Goal: Transaction & Acquisition: Purchase product/service

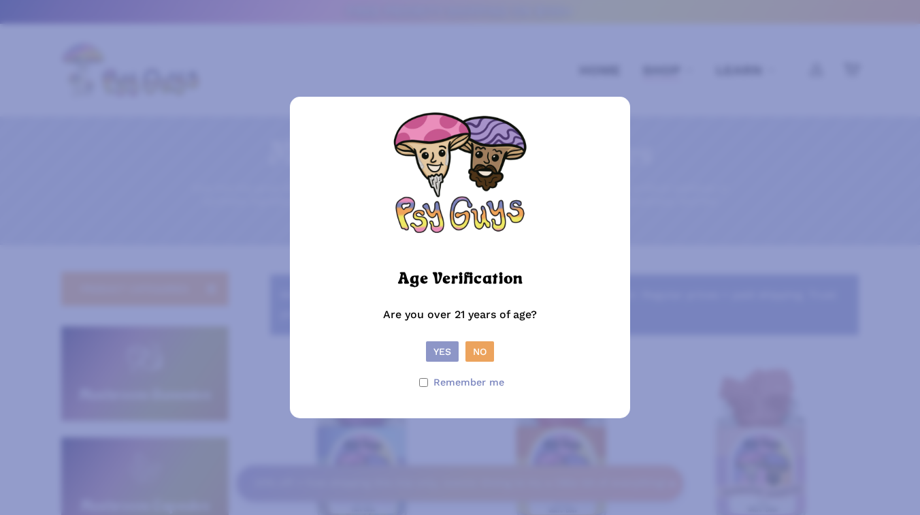
click at [442, 355] on button "Yes" at bounding box center [442, 351] width 33 height 20
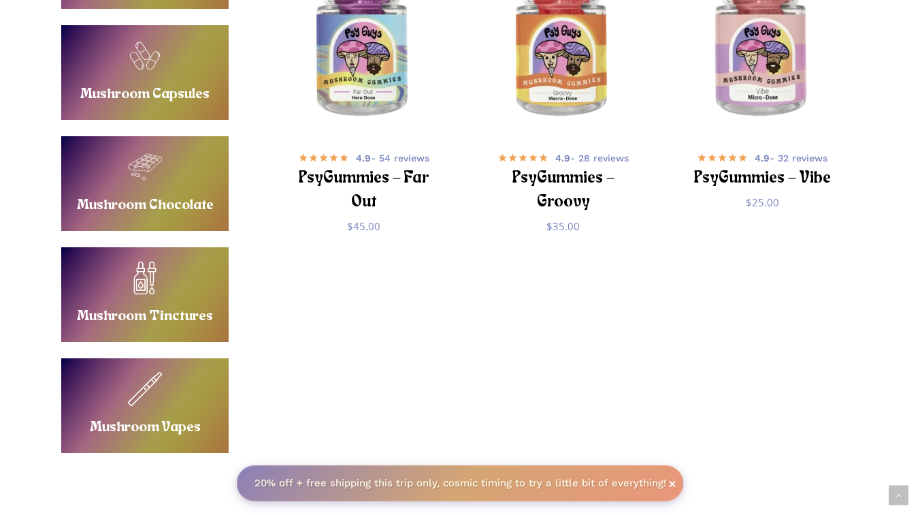
scroll to position [432, 0]
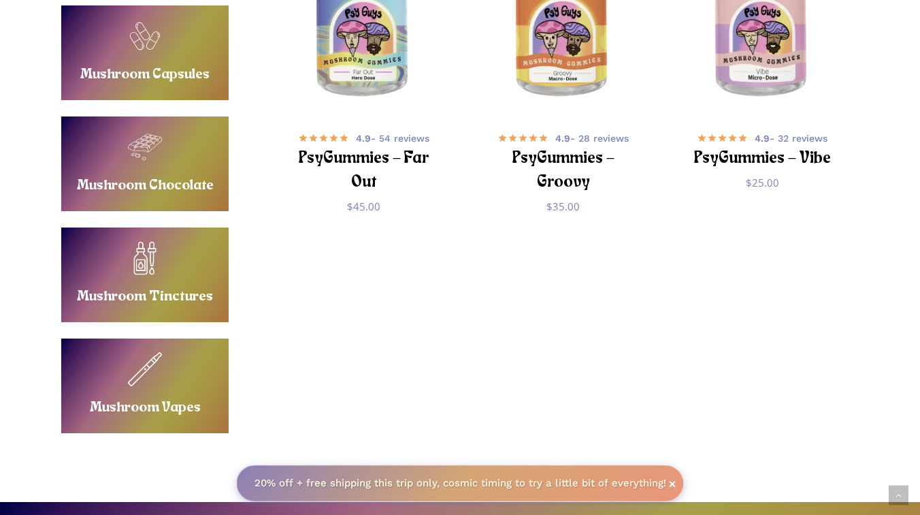
click at [150, 356] on link "Buy Mushroom Vapes" at bounding box center [144, 385] width 167 height 95
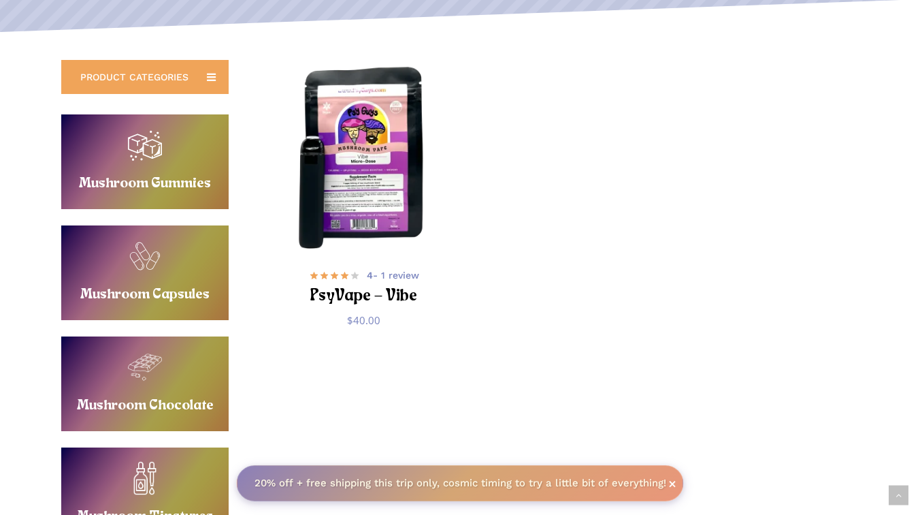
scroll to position [248, 0]
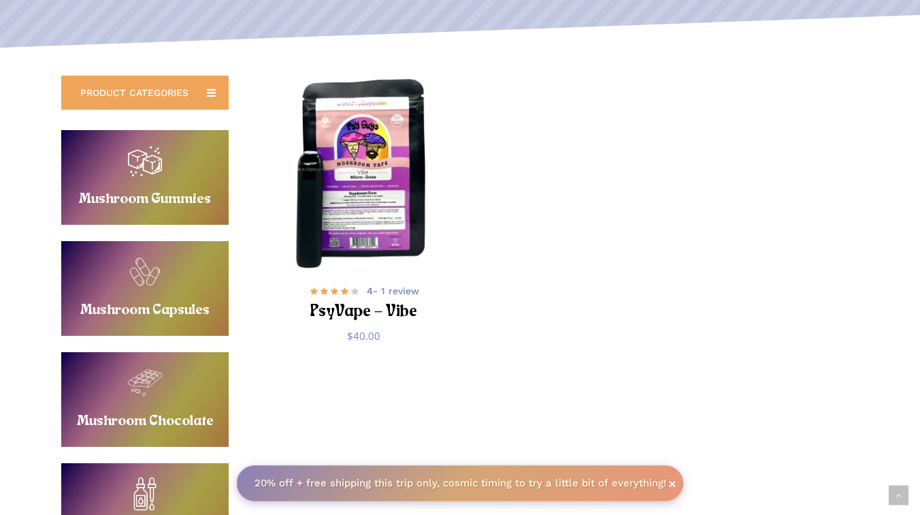
click at [364, 185] on img "PsyVape - Vibe" at bounding box center [364, 171] width 195 height 195
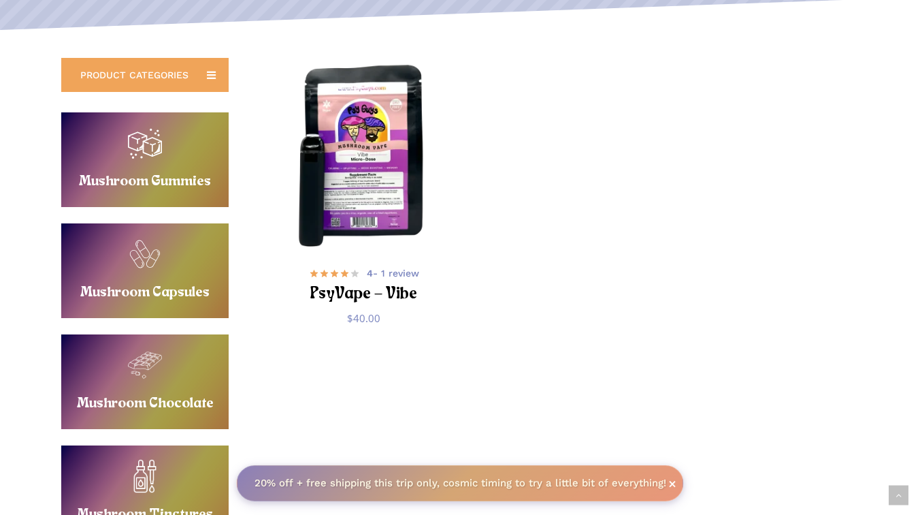
scroll to position [263, 0]
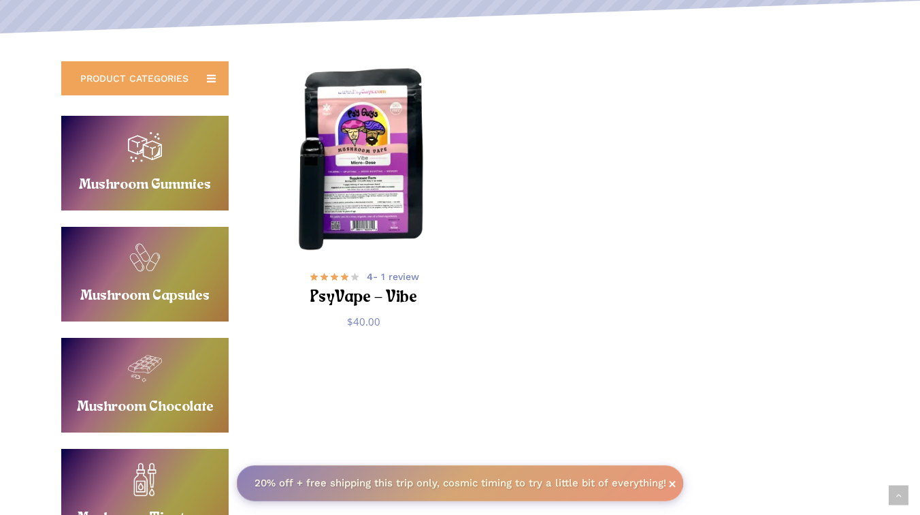
click at [165, 165] on link "Buy Mushroom Gummies" at bounding box center [144, 163] width 167 height 95
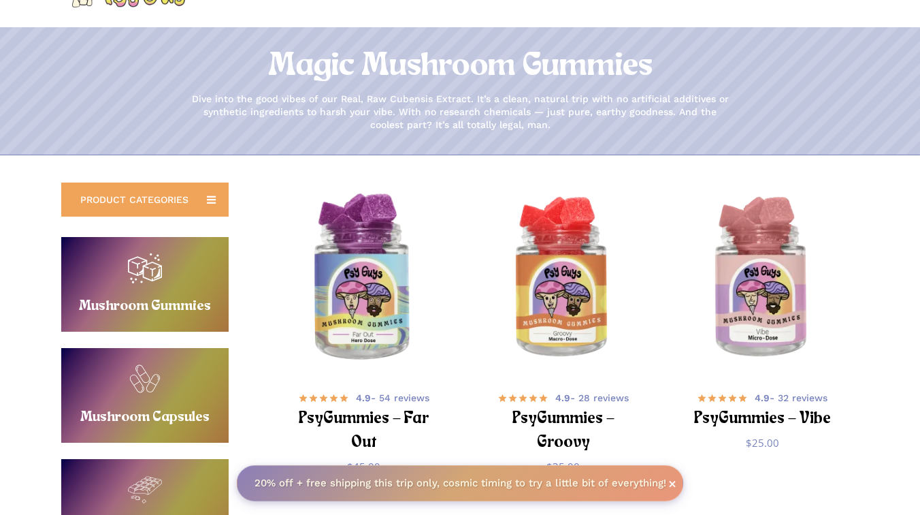
scroll to position [106, 0]
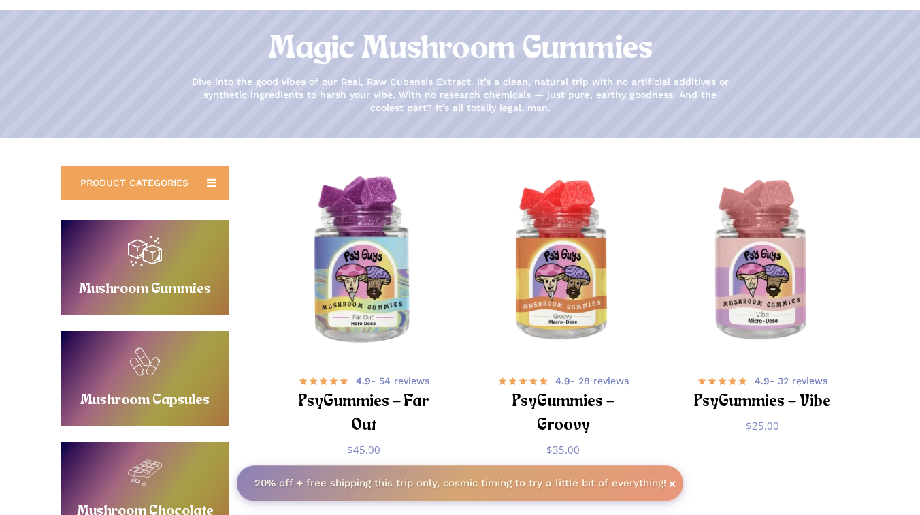
click at [366, 231] on img "PsyGummies - Far Out" at bounding box center [364, 261] width 195 height 195
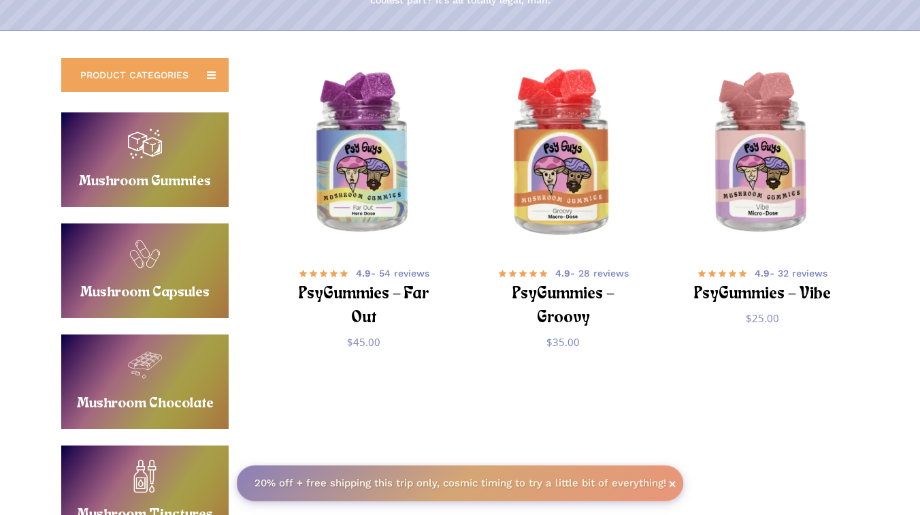
scroll to position [225, 0]
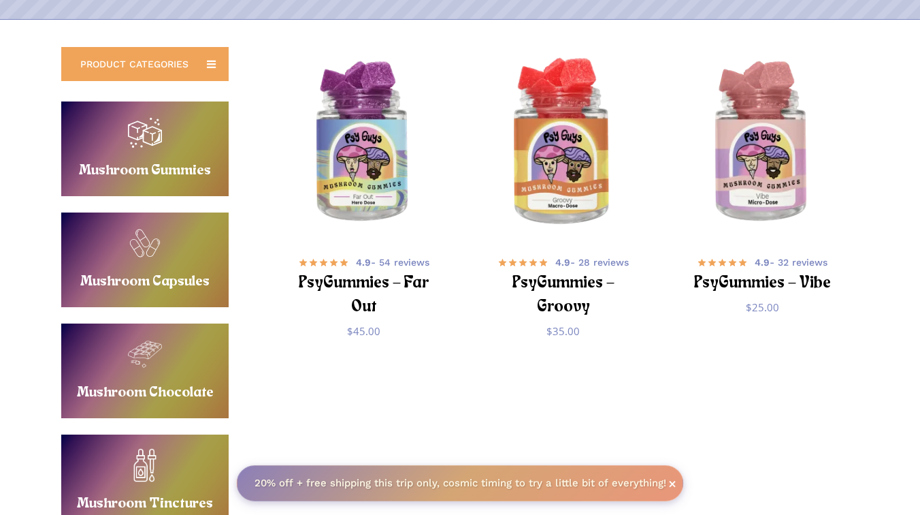
click at [574, 133] on img "PsyGummies - Groovy" at bounding box center [563, 143] width 195 height 195
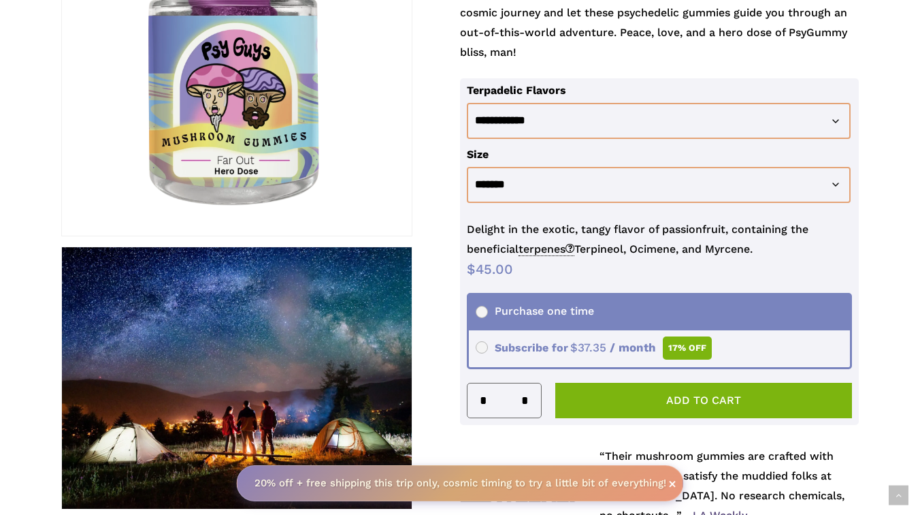
scroll to position [328, 0]
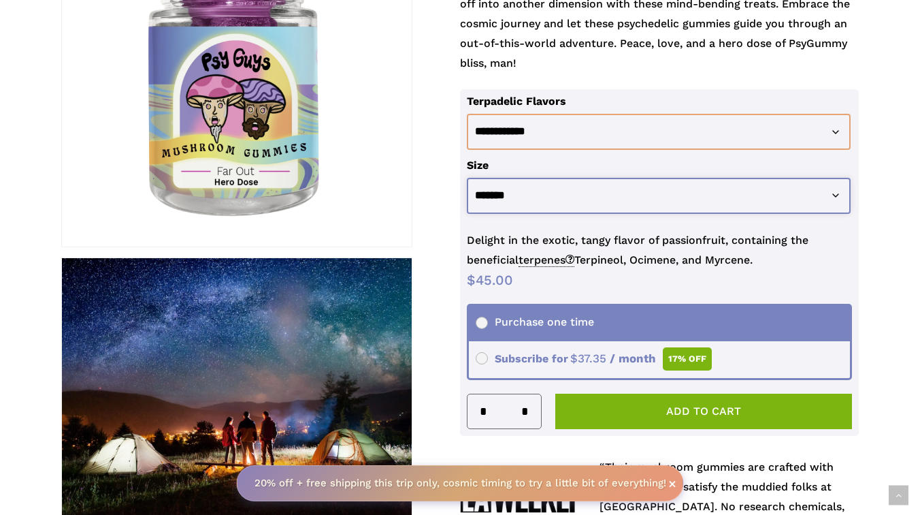
click at [552, 191] on select "**********" at bounding box center [659, 196] width 384 height 36
click at [467, 178] on select "**********" at bounding box center [659, 196] width 384 height 36
select select "********"
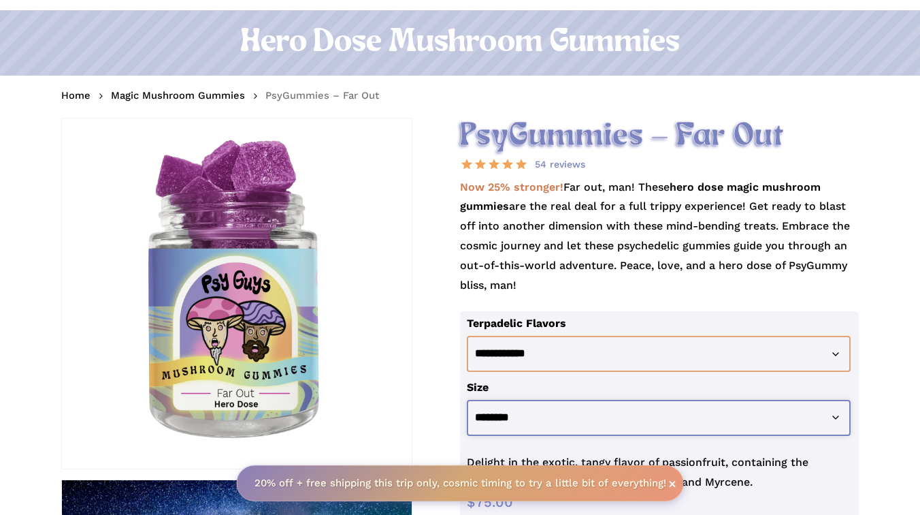
scroll to position [101, 0]
